Goal: Transaction & Acquisition: Obtain resource

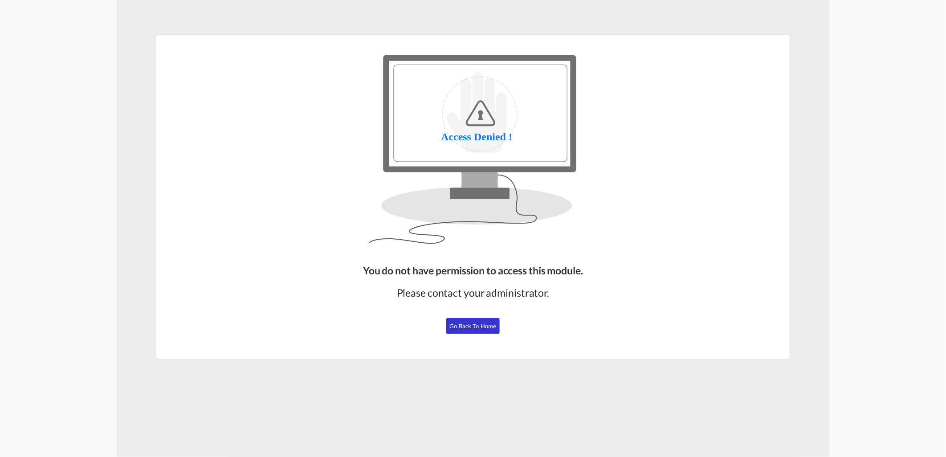
click at [456, 327] on span "Go Back to Home" at bounding box center [473, 326] width 47 height 7
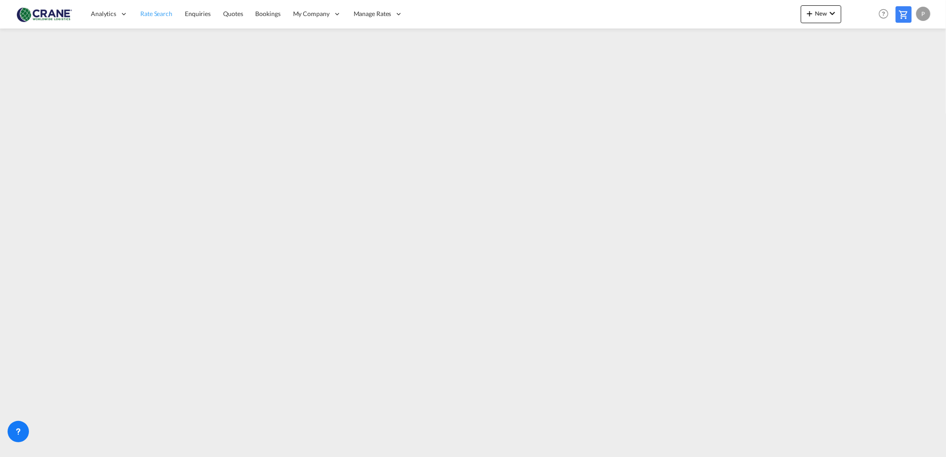
click at [140, 12] on span "Rate Search" at bounding box center [156, 14] width 32 height 8
